Goal: Entertainment & Leisure: Consume media (video, audio)

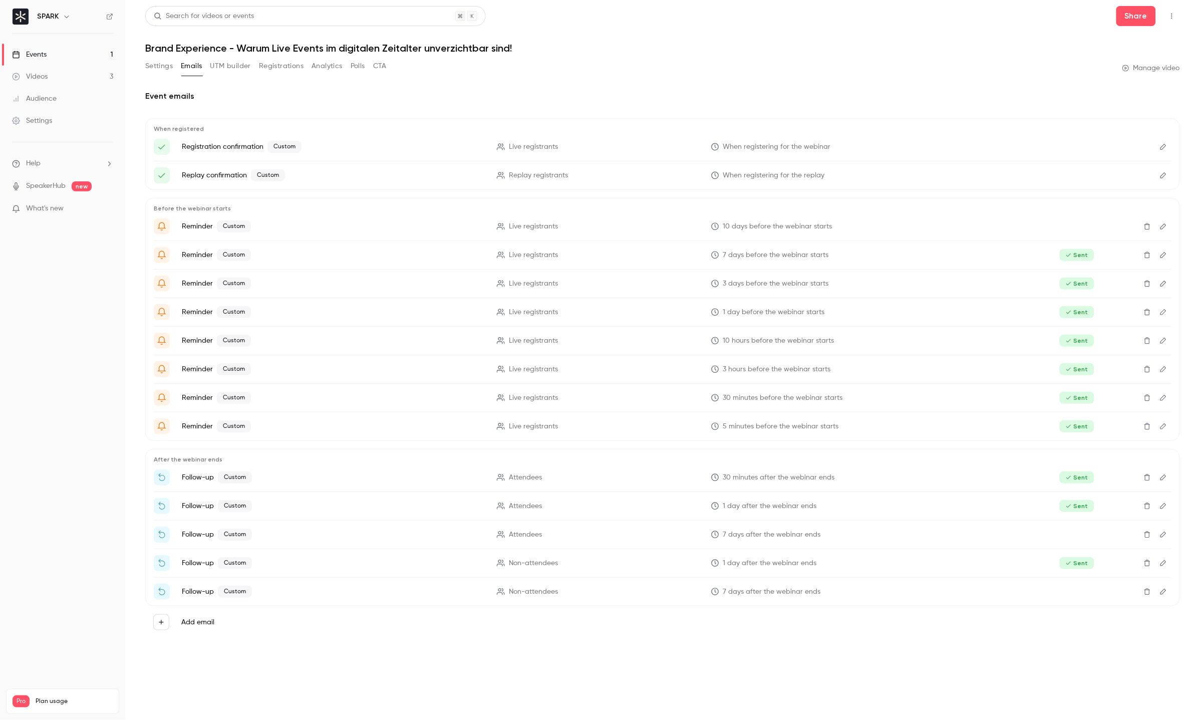
click at [65, 67] on link "Videos 3" at bounding box center [62, 77] width 125 height 22
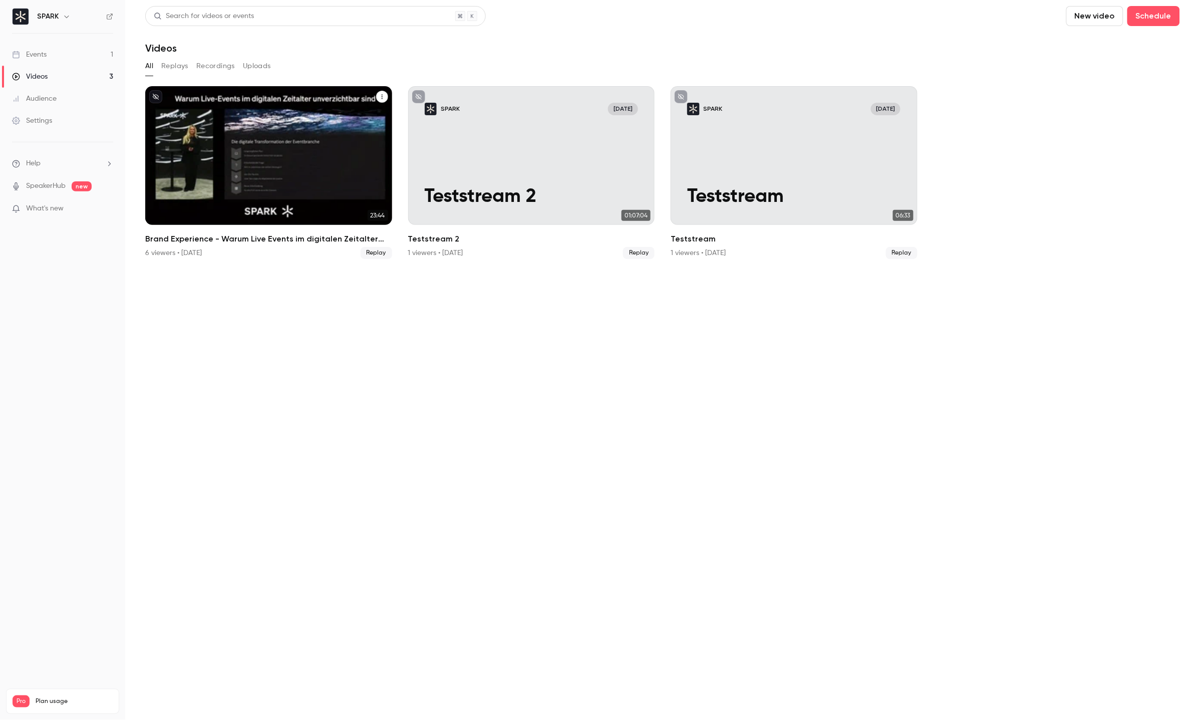
click at [225, 136] on div "SPARK I [DATE] Brand Experience - Warum Live Events im digitalen Zeitalter unve…" at bounding box center [268, 155] width 247 height 139
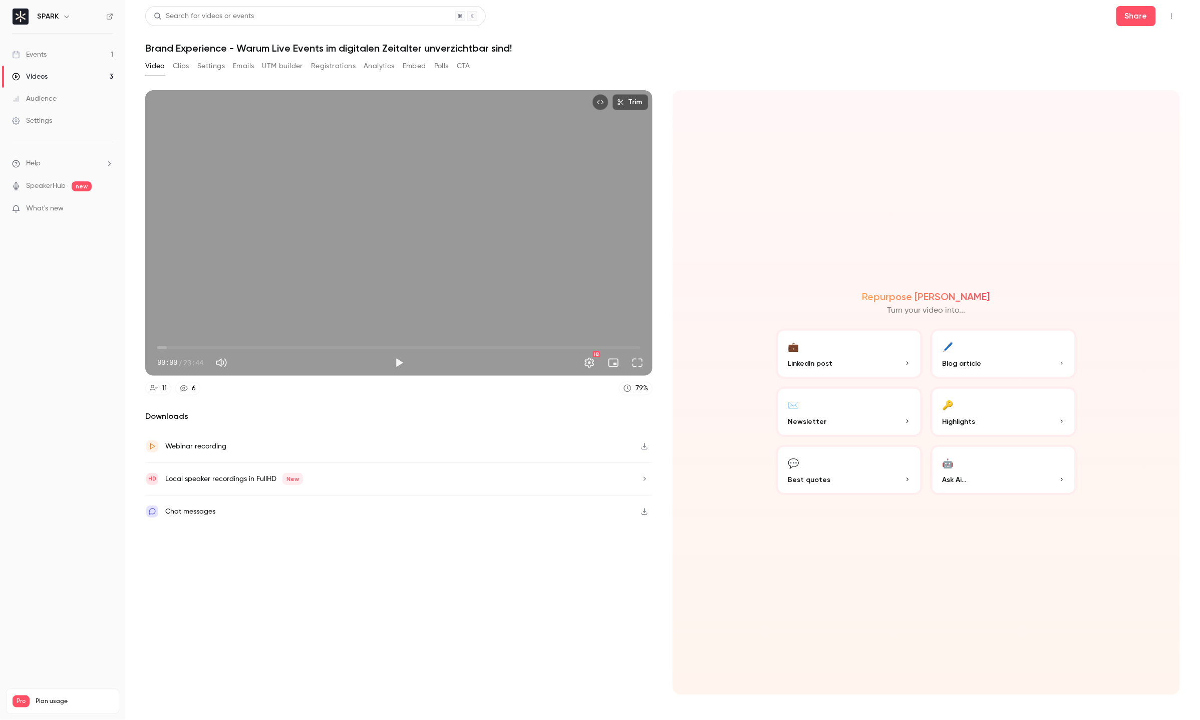
click at [396, 360] on button "Play" at bounding box center [399, 363] width 20 height 20
click at [637, 363] on button "Full screen" at bounding box center [637, 363] width 20 height 20
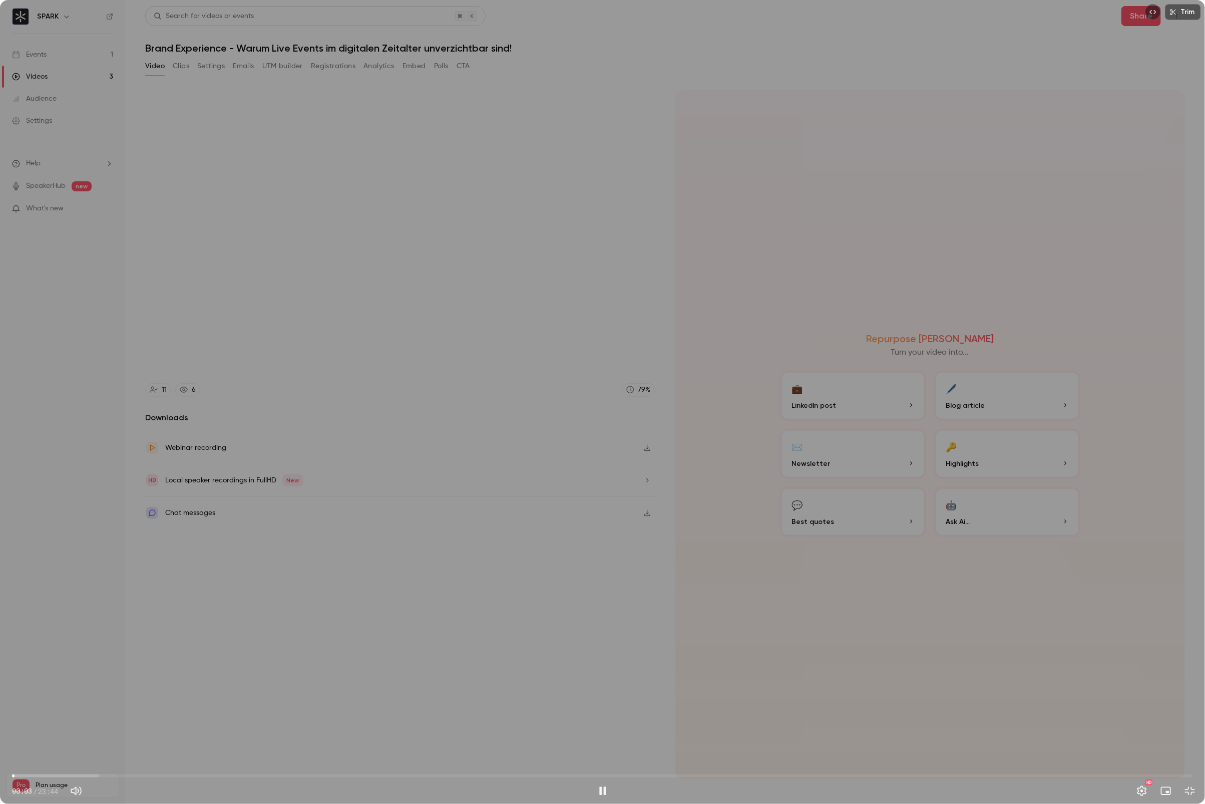
click at [130, 701] on span "00:03" at bounding box center [602, 776] width 1181 height 16
click at [157, 701] on span "02:23" at bounding box center [602, 776] width 1181 height 16
click at [189, 701] on span "02:55" at bounding box center [602, 776] width 1181 height 16
click at [250, 701] on span "03:33" at bounding box center [602, 776] width 1181 height 16
click at [388, 701] on div "04:47 04:47 / 23:44 HD" at bounding box center [602, 783] width 1205 height 42
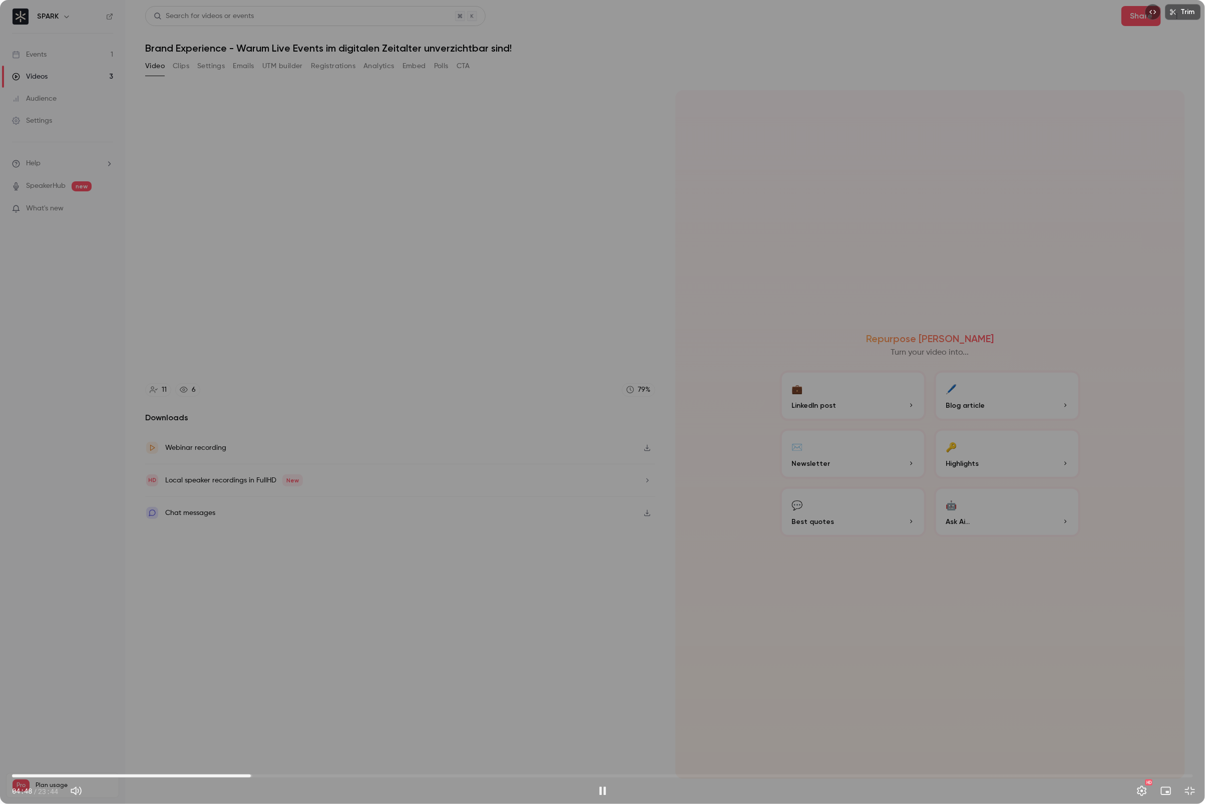
click at [390, 701] on span "04:48" at bounding box center [602, 776] width 1181 height 16
click at [448, 701] on span "07:36" at bounding box center [602, 776] width 1181 height 16
click at [518, 701] on span "08:49" at bounding box center [602, 776] width 1181 height 16
click at [556, 701] on span "10:55" at bounding box center [602, 776] width 1181 height 16
click at [578, 701] on span "10:56" at bounding box center [602, 776] width 1181 height 16
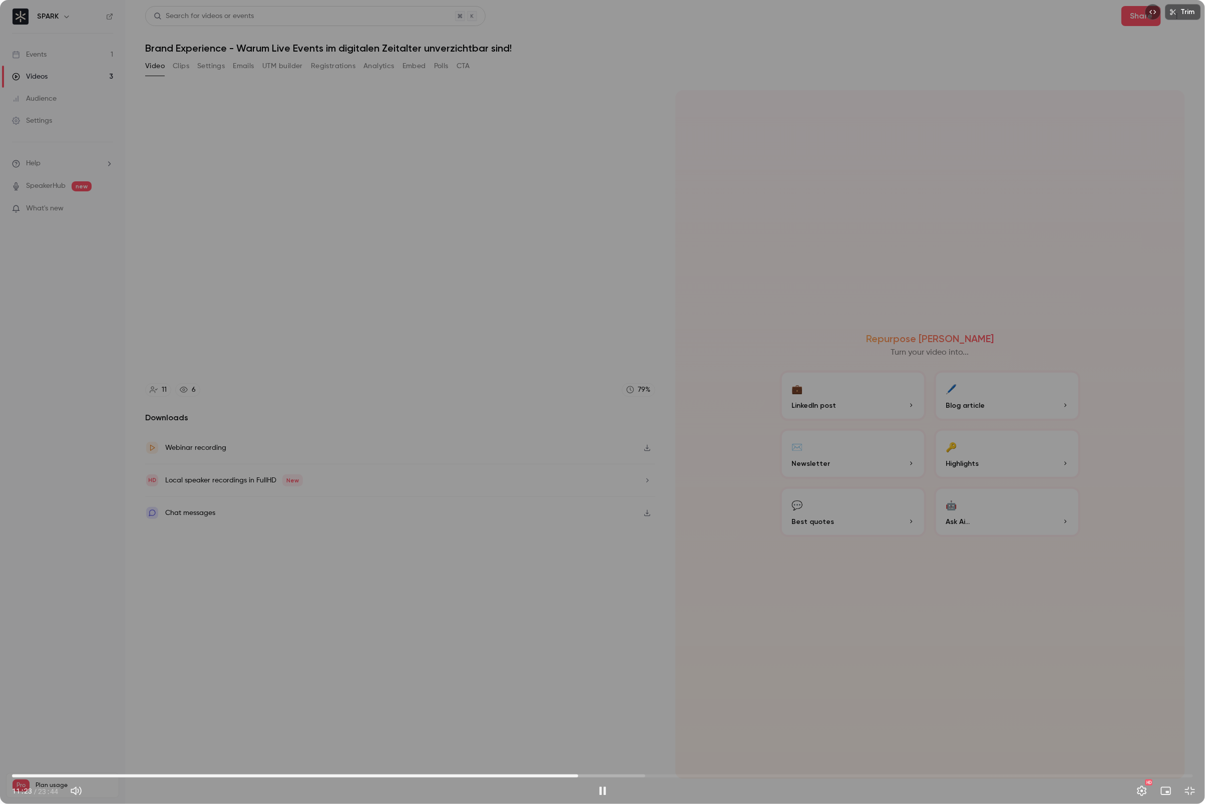
click at [611, 701] on span "11:23" at bounding box center [602, 776] width 1181 height 16
click at [628, 701] on span "12:22" at bounding box center [602, 776] width 1181 height 16
click at [647, 701] on span "12:45" at bounding box center [602, 776] width 1181 height 16
click at [626, 701] on span "12:47" at bounding box center [602, 776] width 1181 height 16
click at [663, 701] on span "13:05" at bounding box center [602, 776] width 1181 height 16
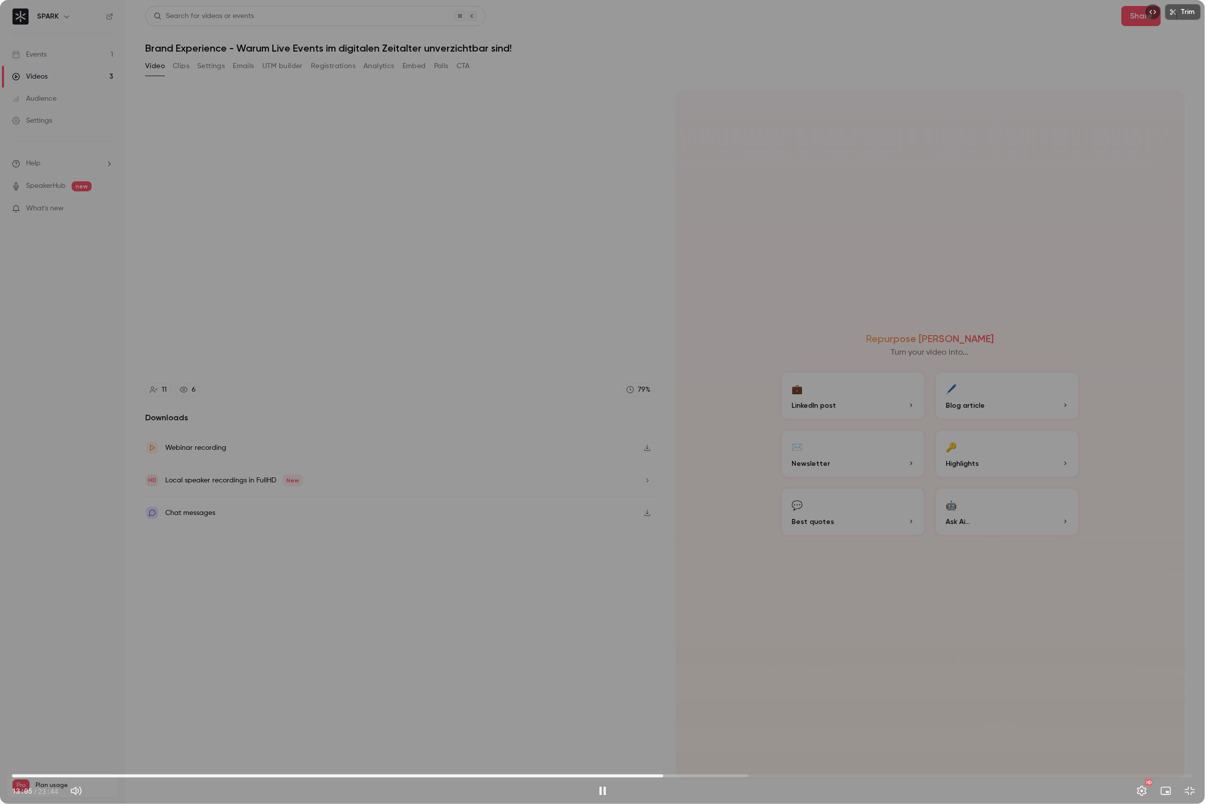
click at [650, 701] on span "13:05" at bounding box center [602, 776] width 1181 height 16
click at [726, 701] on span "13:10" at bounding box center [602, 776] width 1181 height 16
click at [751, 701] on span "14:51" at bounding box center [602, 776] width 1181 height 16
click at [874, 701] on span "17:19" at bounding box center [602, 776] width 1181 height 16
click at [933, 701] on span "18:31" at bounding box center [602, 776] width 1181 height 16
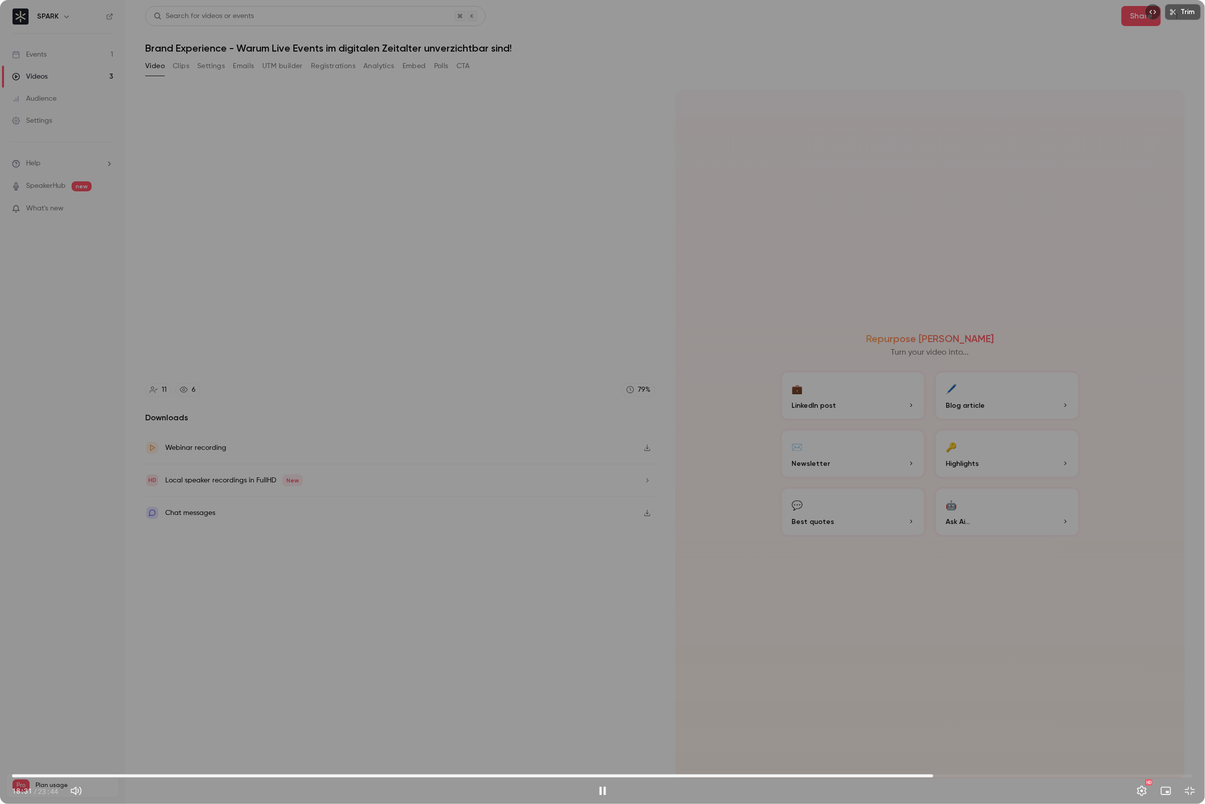
click at [965, 701] on span "18:31" at bounding box center [602, 776] width 1181 height 16
click at [1015, 701] on span "19:10" at bounding box center [602, 776] width 1181 height 16
click at [1023, 701] on span "20:12" at bounding box center [602, 776] width 1181 height 16
click at [1085, 701] on span "21:33" at bounding box center [602, 776] width 1181 height 16
click at [1107, 701] on span "22:00" at bounding box center [602, 776] width 1181 height 16
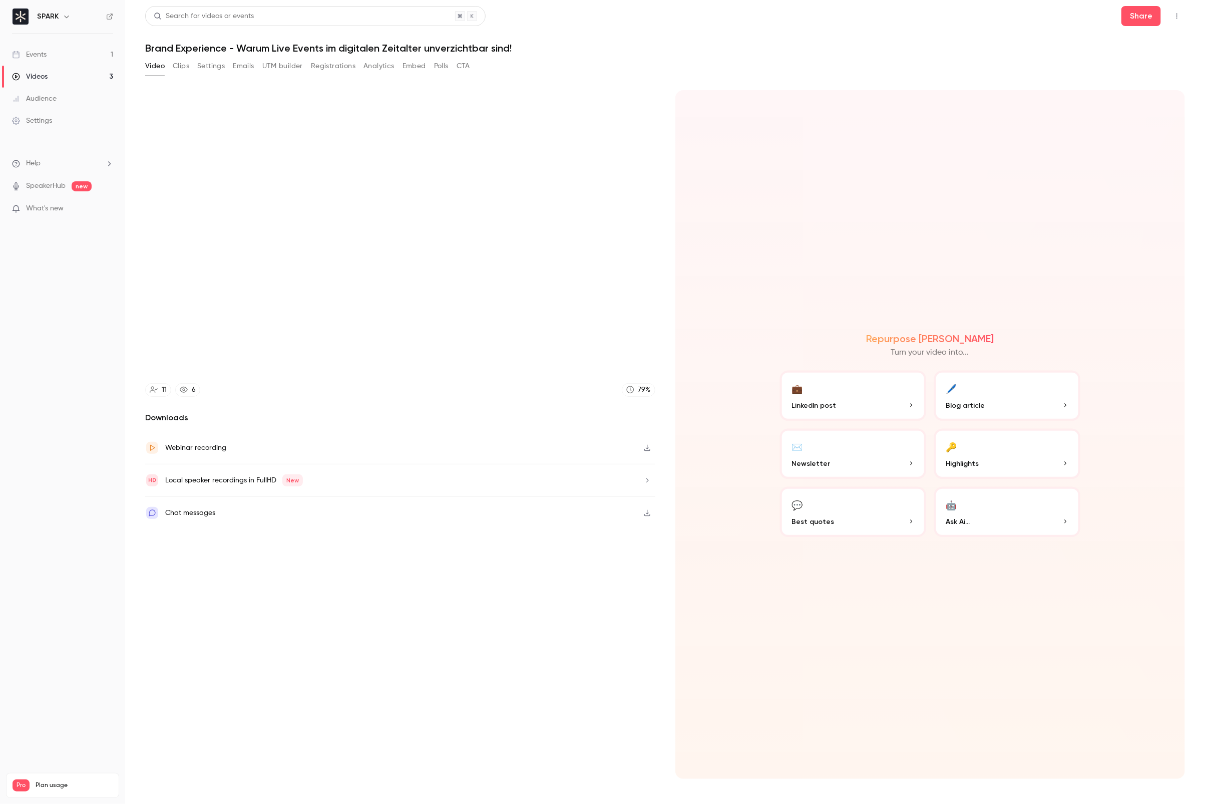
click at [1126, 701] on video at bounding box center [602, 402] width 1205 height 804
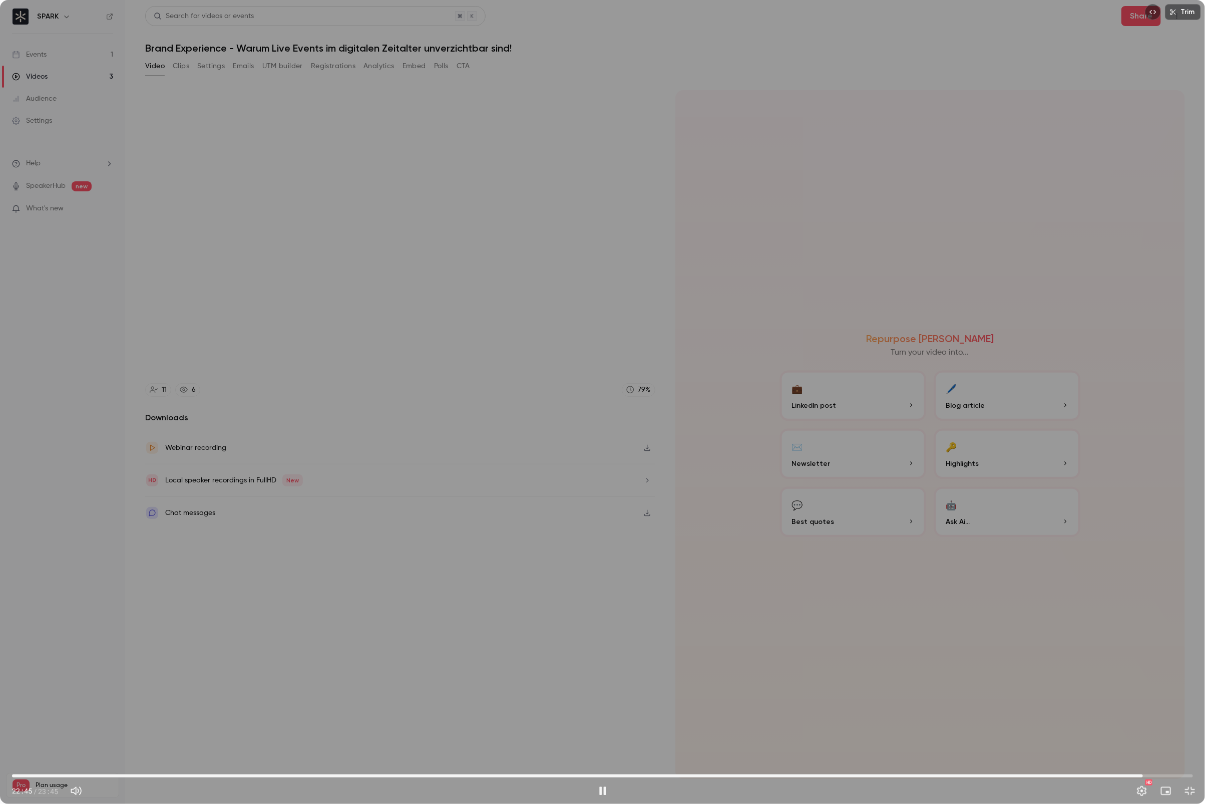
click at [1144, 701] on span "22:45" at bounding box center [602, 776] width 1181 height 16
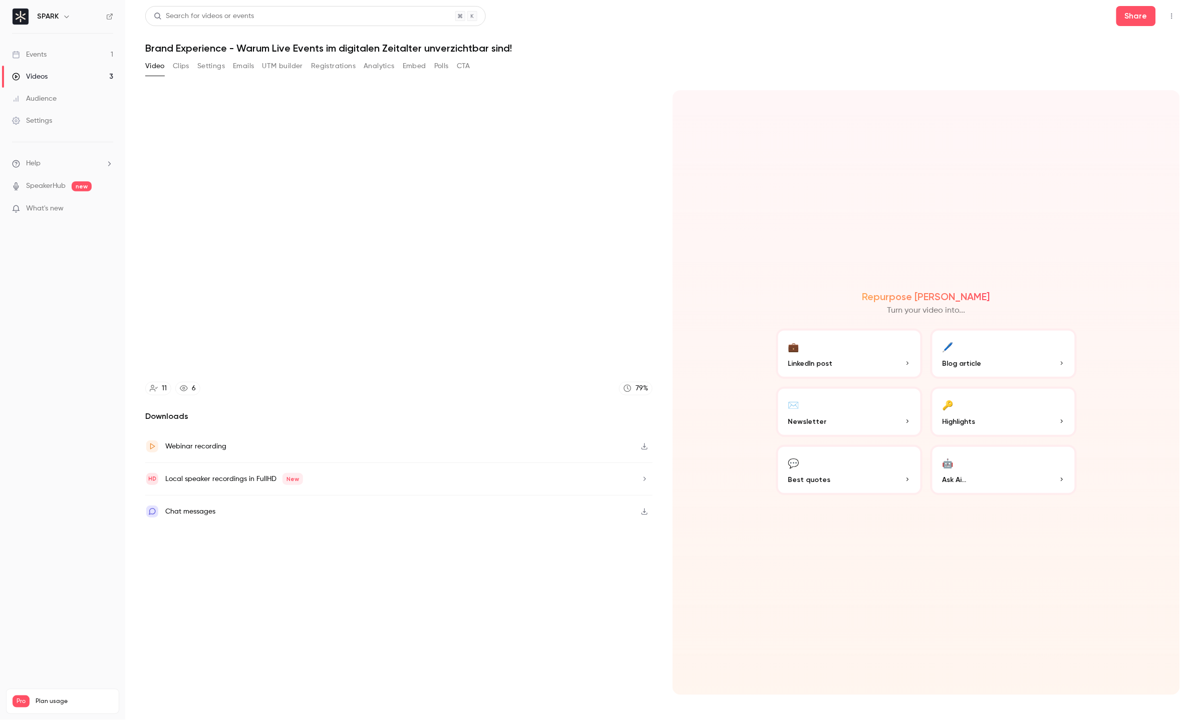
type input "******"
